Goal: Navigation & Orientation: Understand site structure

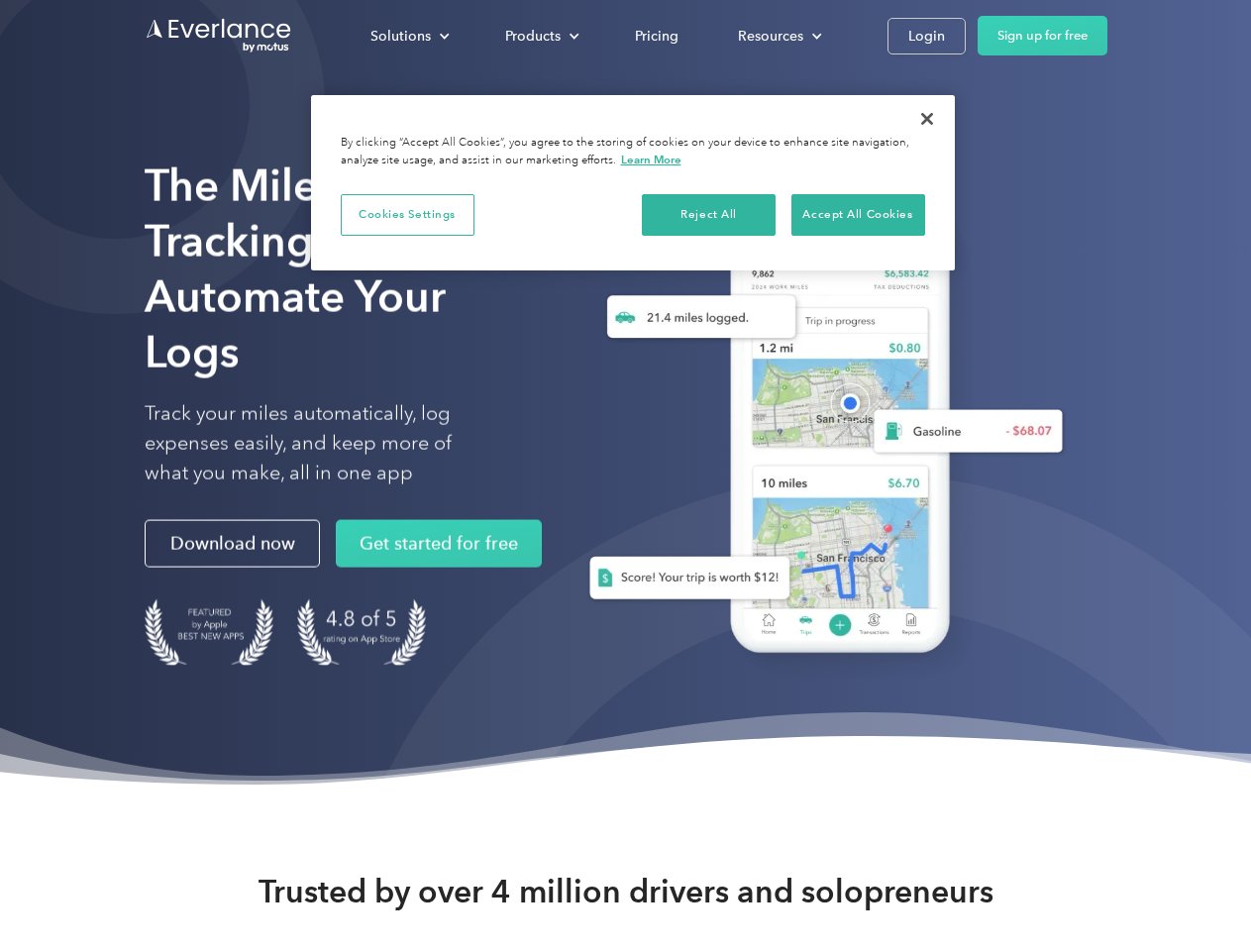
click at [409, 36] on div "Solutions" at bounding box center [400, 36] width 60 height 25
click at [540, 36] on div "Products" at bounding box center [532, 36] width 55 height 25
click at [777, 36] on div "Resources" at bounding box center [770, 36] width 65 height 25
click at [407, 214] on button "Cookies Settings" at bounding box center [408, 215] width 134 height 42
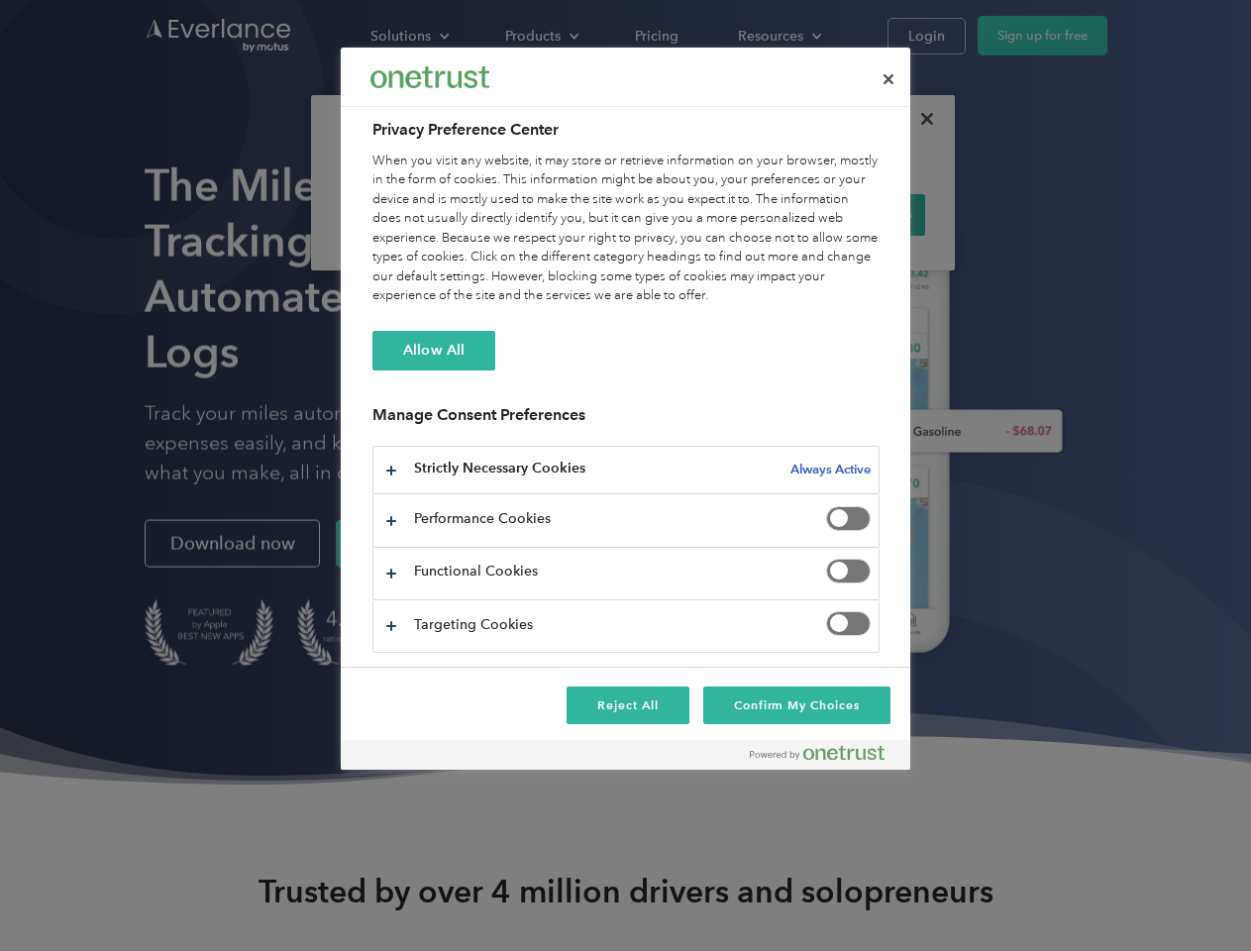
click at [709, 214] on div "When you visit any website, it may store or retrieve information on your browse…" at bounding box center [625, 229] width 507 height 154
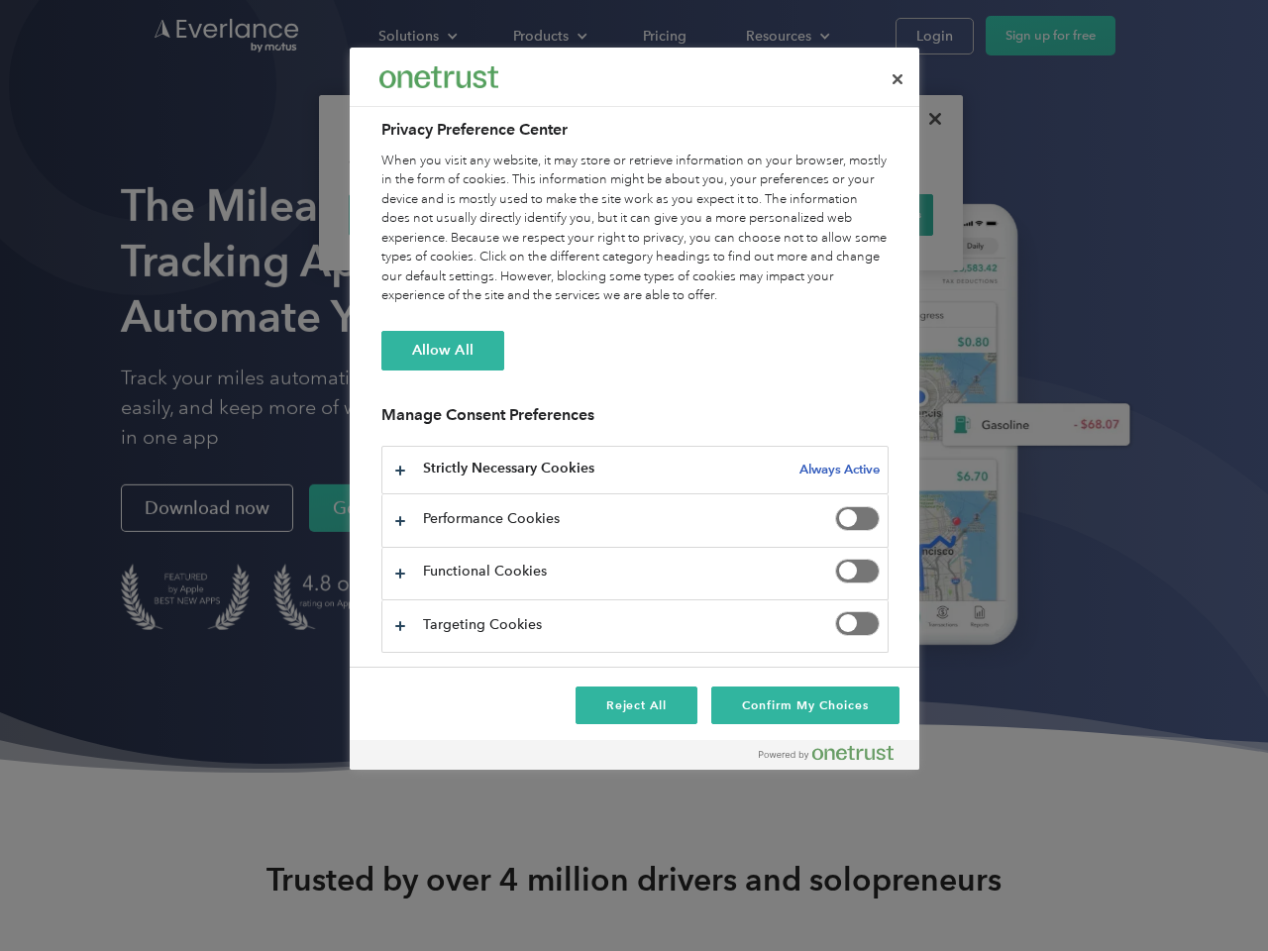
click at [858, 214] on div "When you visit any website, it may store or retrieve information on your browse…" at bounding box center [634, 229] width 507 height 154
click at [927, 119] on div at bounding box center [634, 475] width 1268 height 951
